Goal: Task Accomplishment & Management: Use online tool/utility

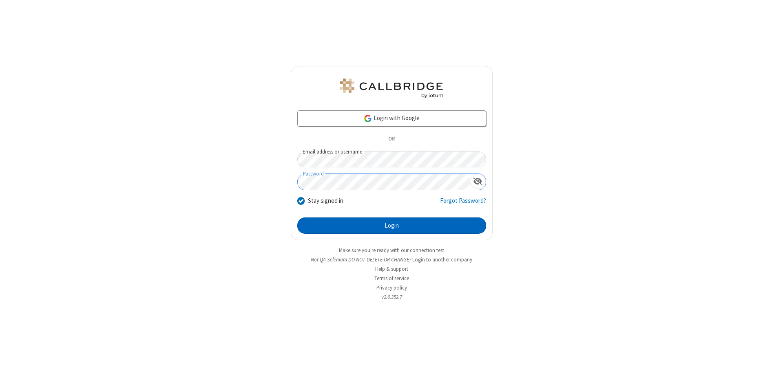
click at [391, 226] on button "Login" at bounding box center [391, 226] width 189 height 16
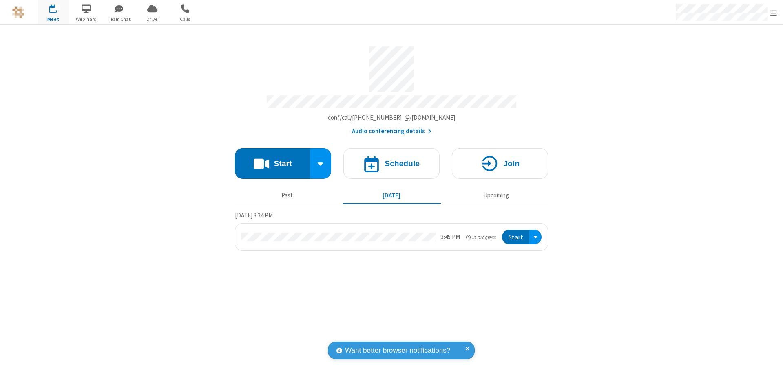
click at [773, 13] on span "Open menu" at bounding box center [773, 13] width 7 height 8
click at [152, 19] on span "Drive" at bounding box center [152, 18] width 31 height 7
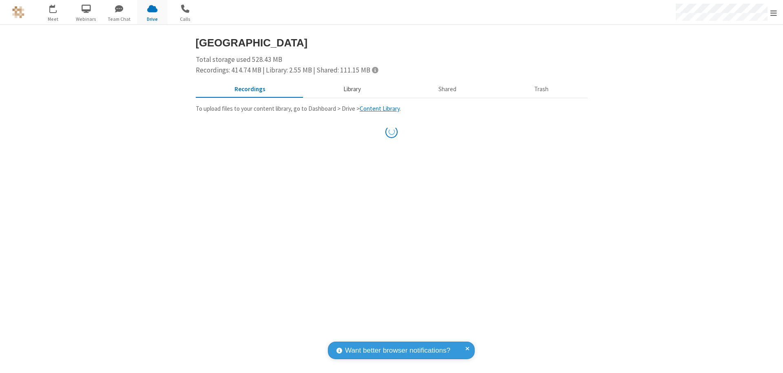
click at [351, 89] on button "Library" at bounding box center [351, 89] width 95 height 15
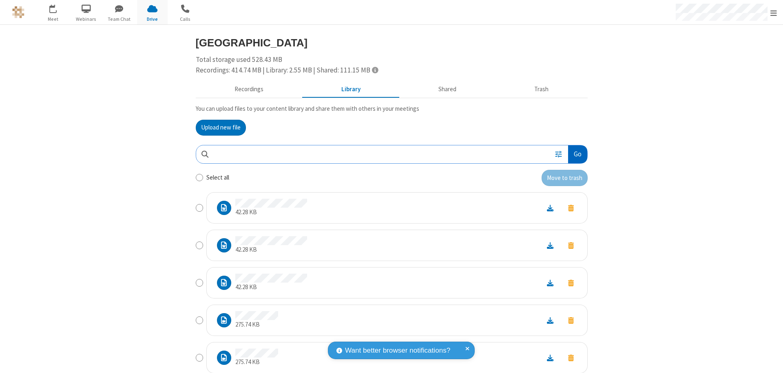
click at [574, 154] on button "Go" at bounding box center [577, 155] width 19 height 18
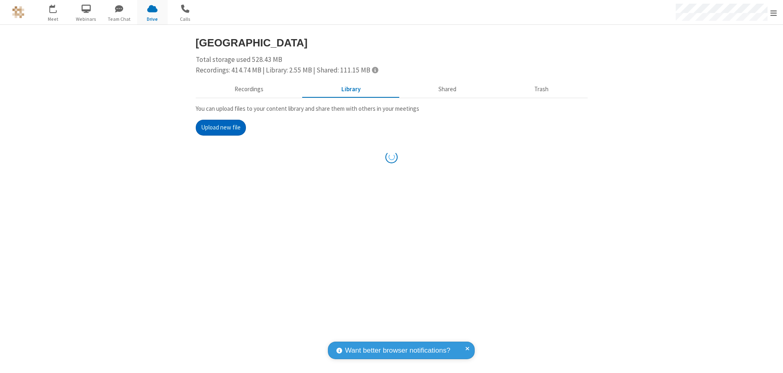
click at [217, 128] on button "Upload new file" at bounding box center [221, 128] width 50 height 16
